Goal: Use online tool/utility: Utilize a website feature to perform a specific function

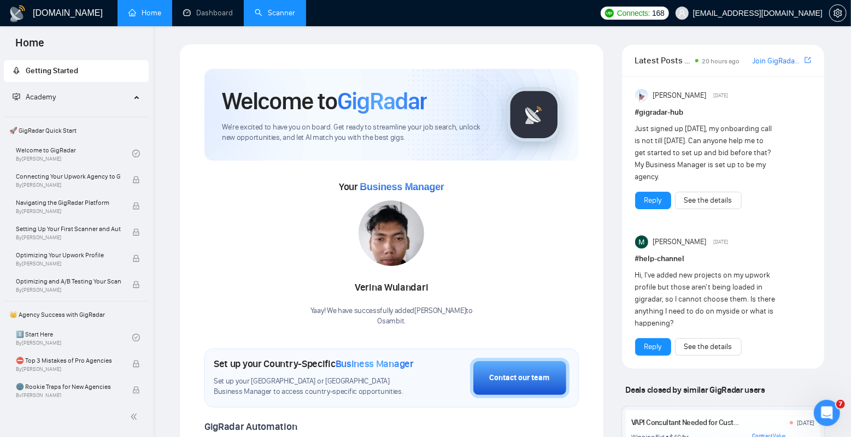
click at [274, 16] on link "Scanner" at bounding box center [275, 12] width 40 height 9
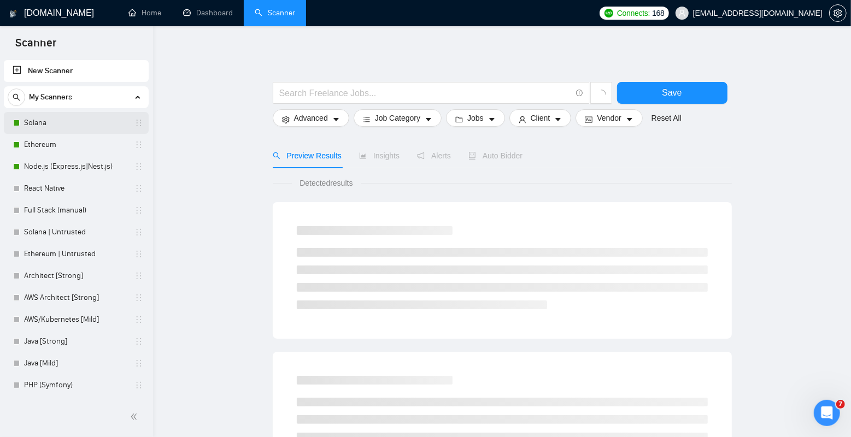
click at [58, 120] on link "Solana" at bounding box center [76, 123] width 104 height 22
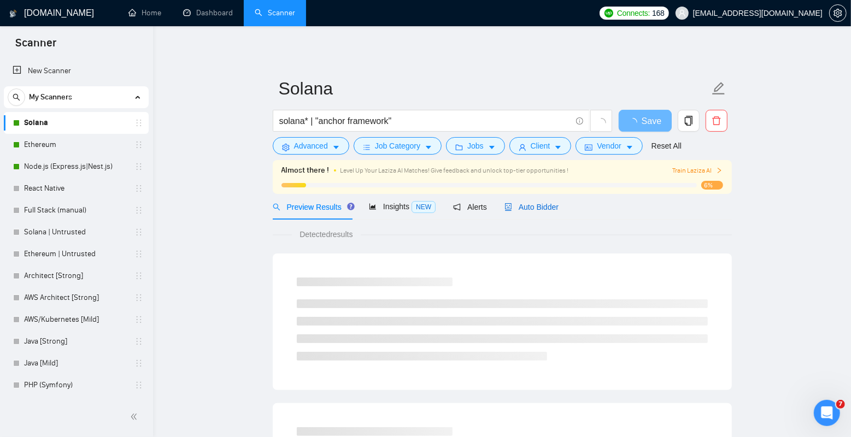
click at [535, 206] on span "Auto Bidder" at bounding box center [532, 207] width 54 height 9
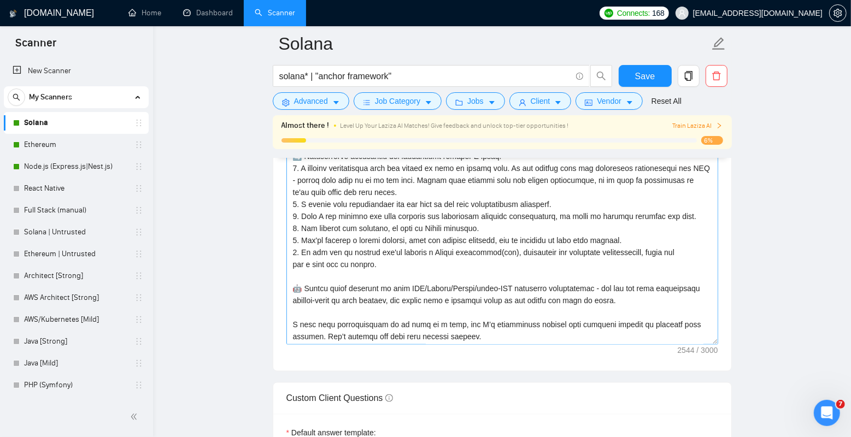
scroll to position [1293, 0]
